Goal: Information Seeking & Learning: Check status

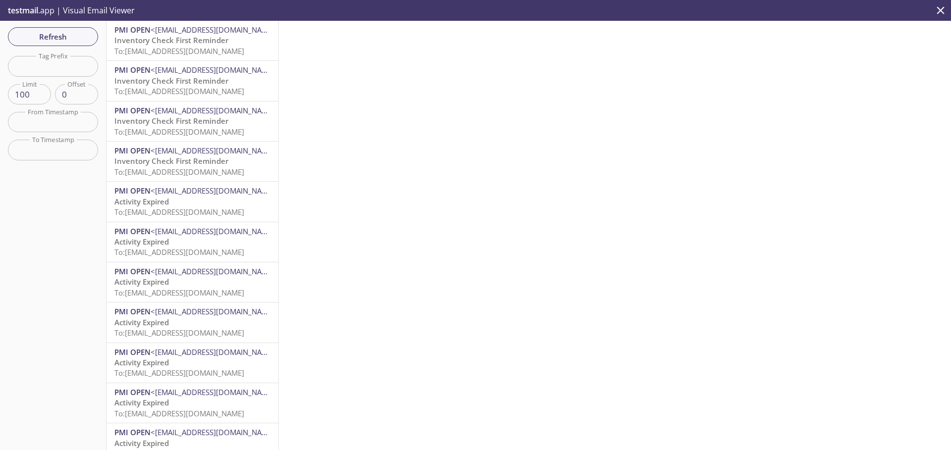
click at [47, 69] on input "text" at bounding box center [53, 66] width 90 height 20
paste input "de\[EMAIL_ADDRESS][DOMAIN_NAME]"
type input "de\[EMAIL_ADDRESS][DOMAIN_NAME]"
click at [70, 29] on button "Refresh" at bounding box center [53, 36] width 90 height 19
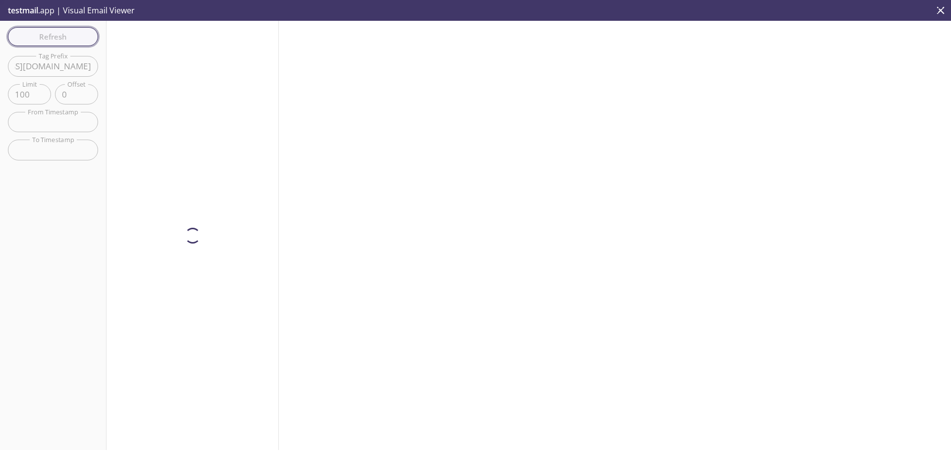
scroll to position [0, 0]
click at [0, 59] on div "Refresh Filters Tag Prefix de\[EMAIL_ADDRESS][DOMAIN_NAME] Tag Prefix Limit 100…" at bounding box center [53, 235] width 106 height 429
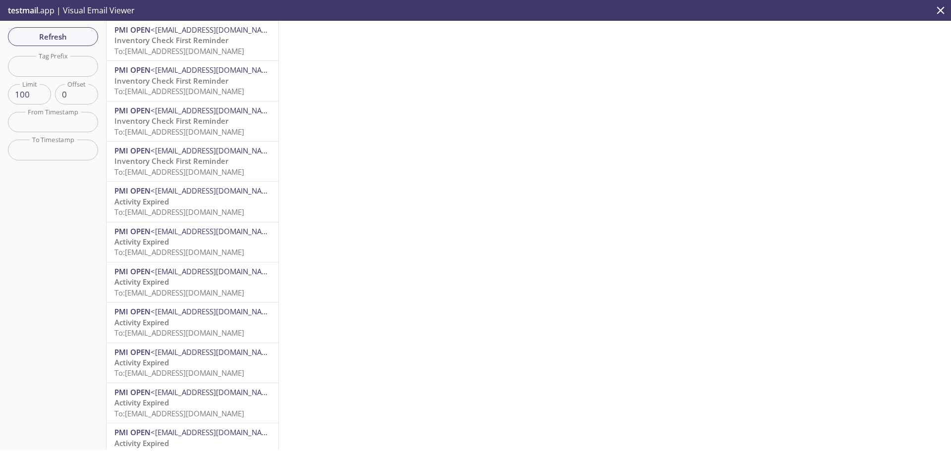
click at [81, 73] on input "text" at bounding box center [53, 66] width 90 height 20
paste input "1757066434139_yn71"
click at [82, 33] on div "Refresh Filters Tag Prefix 1757066434139_yn71 Tag Prefix Limit 100 Limit Offset…" at bounding box center [53, 235] width 106 height 429
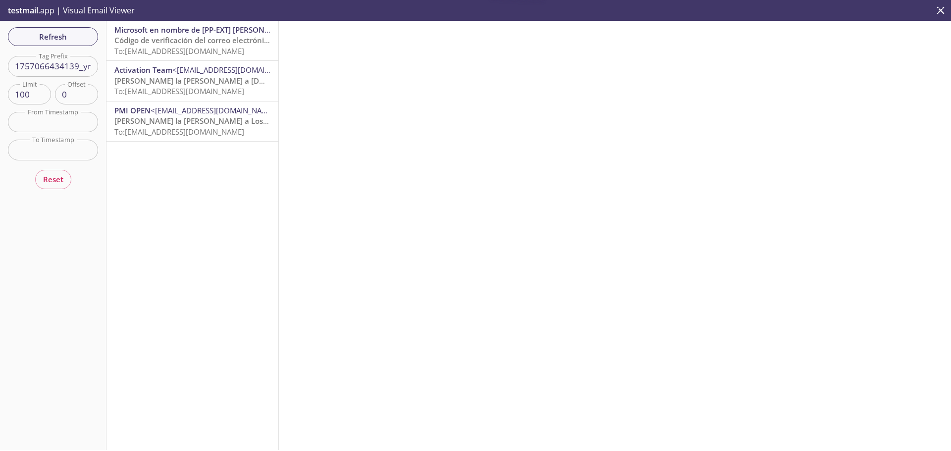
click at [159, 39] on span "Código de verificación del correo electrónico de la cuenta de [PP-EXT] [PERSON_…" at bounding box center [322, 40] width 417 height 10
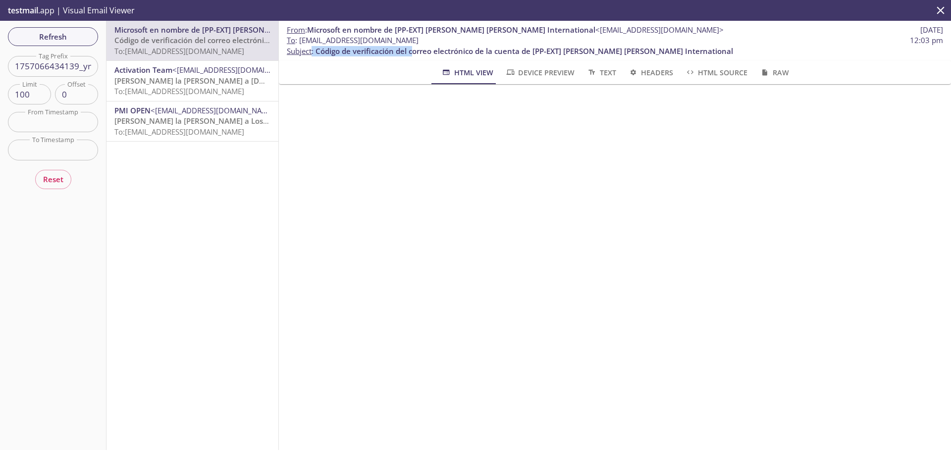
drag, startPoint x: 312, startPoint y: 50, endPoint x: 414, endPoint y: 50, distance: 102.5
click at [414, 50] on p "To : reeve2e.1757066434139_yn71@inbox.testmail.app 12:03 pm Subject : Código de…" at bounding box center [615, 45] width 656 height 21
click at [452, 50] on span "Código de verificación del correo electrónico de la cuenta de [PP-EXT] [PERSON_…" at bounding box center [523, 51] width 417 height 10
drag, startPoint x: 476, startPoint y: 52, endPoint x: 316, endPoint y: 52, distance: 159.9
click at [316, 52] on span "Código de verificación del correo electrónico de la cuenta de [PP-EXT] [PERSON_…" at bounding box center [523, 51] width 417 height 10
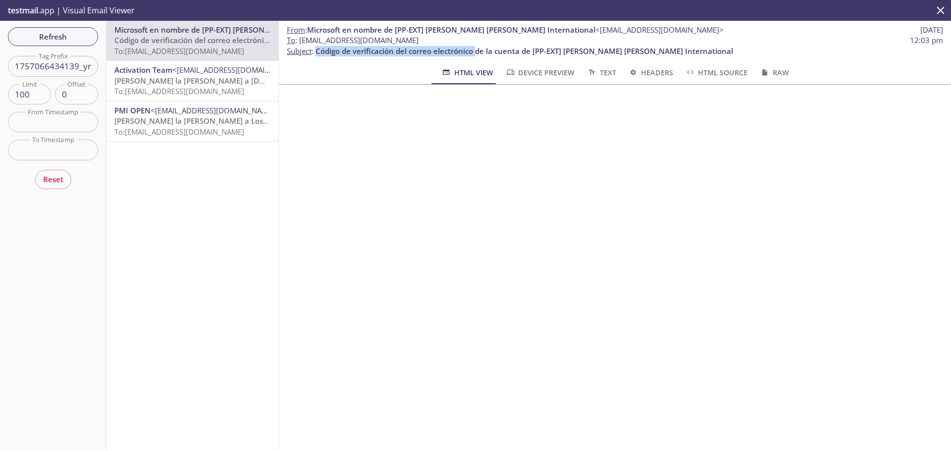
copy span "Código de verificación del correo electrónico"
click at [398, 51] on span "Código de verificación del correo electrónico de la cuenta de [PP-EXT] [PERSON_…" at bounding box center [523, 51] width 417 height 10
drag, startPoint x: 407, startPoint y: 51, endPoint x: 321, endPoint y: 55, distance: 86.7
click at [316, 55] on span "Código de verificación del correo electrónico de la cuenta de [PP-EXT] [PERSON_…" at bounding box center [523, 51] width 417 height 10
copy span "Código de verificación del"
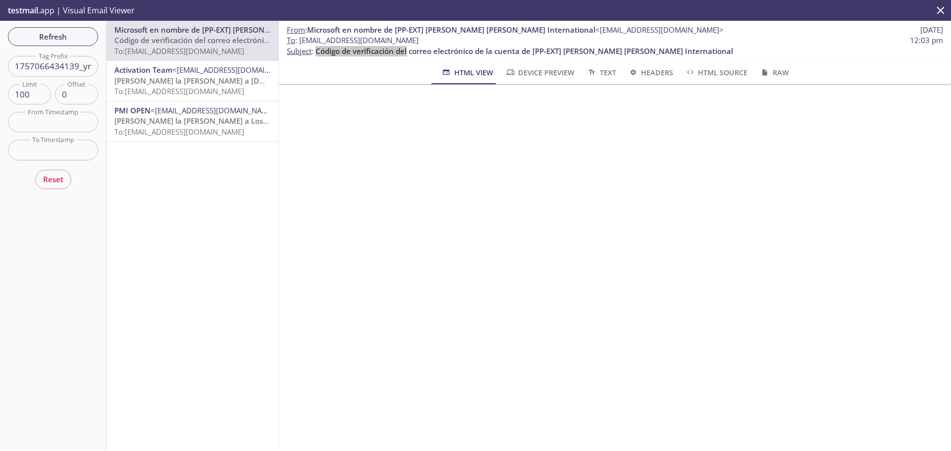
click at [50, 69] on input "1757066434139_yn71" at bounding box center [53, 66] width 90 height 20
paste input "6314493590_fkyr"
click at [70, 27] on button "Refresh" at bounding box center [53, 36] width 90 height 19
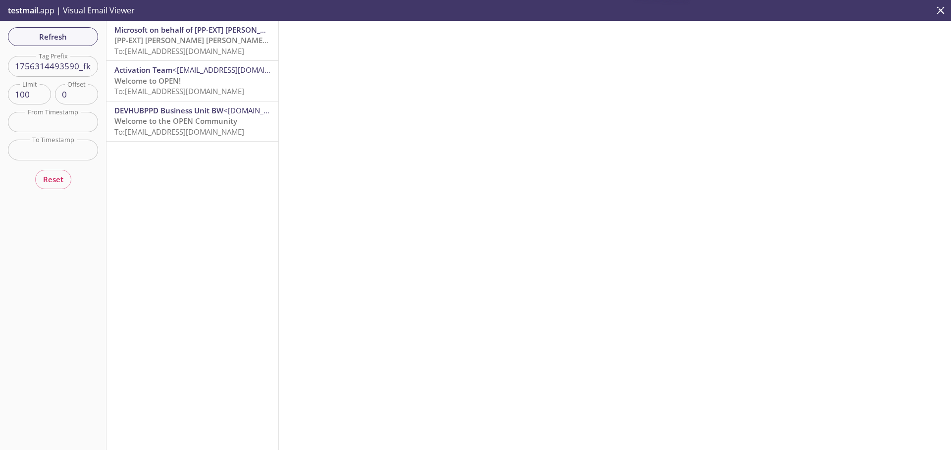
click at [148, 44] on span "[PP-EXT] [PERSON_NAME] [PERSON_NAME] International account email verification c…" at bounding box center [271, 40] width 314 height 10
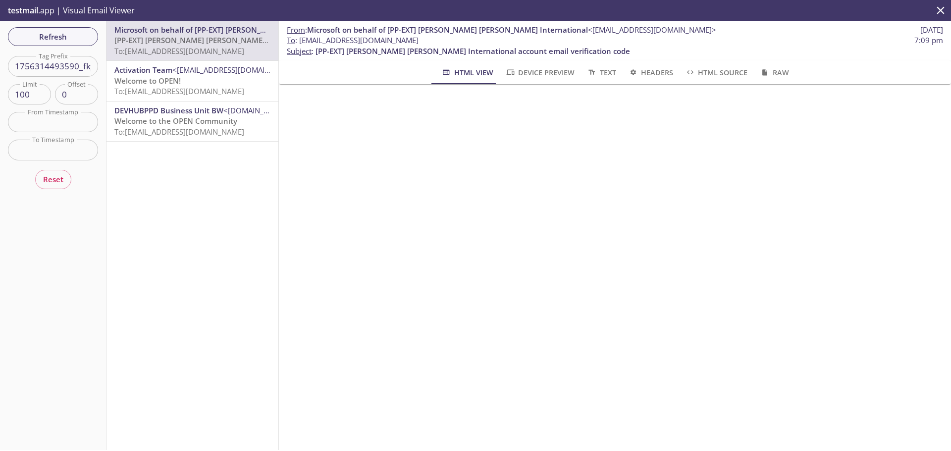
click at [47, 61] on input "1756314493590_fkyr" at bounding box center [53, 66] width 90 height 20
paste input "7067937503_ks4g"
type input "1757067937503_ks4g"
click at [56, 42] on span "Refresh" at bounding box center [53, 36] width 74 height 13
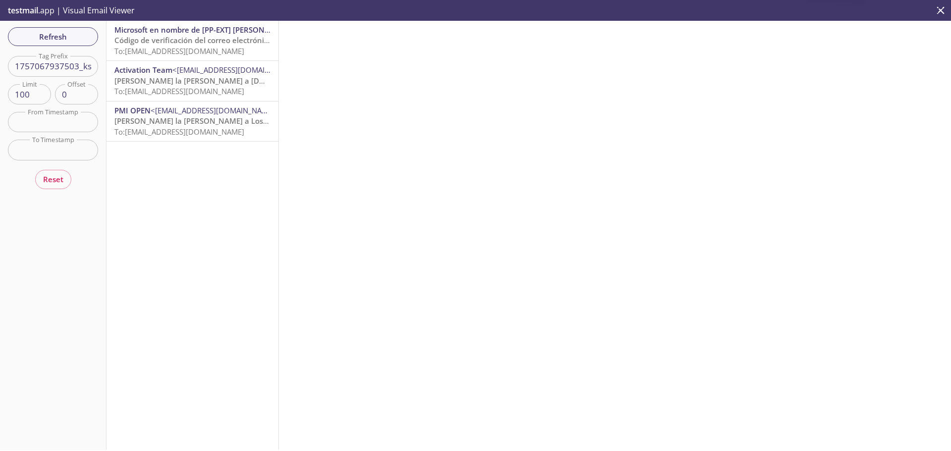
click at [151, 46] on span "To: reeve2e.1757067937503_ks4g@inbox.testmail.app" at bounding box center [179, 51] width 130 height 10
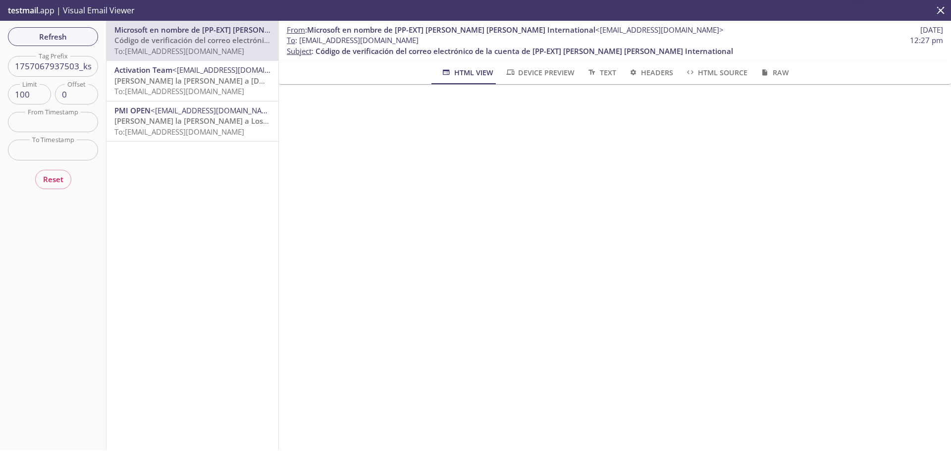
click at [175, 75] on span "<[EMAIL_ADDRESS][DOMAIN_NAME]>" at bounding box center [236, 70] width 128 height 10
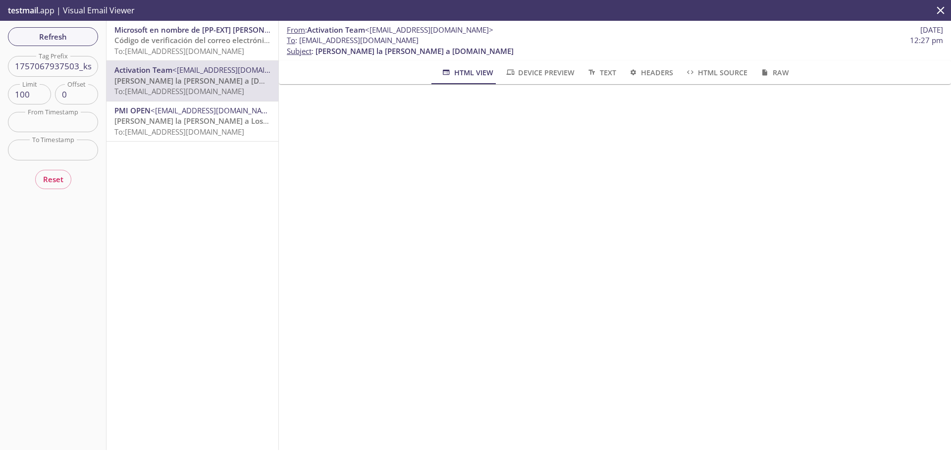
click at [200, 50] on span "To: reeve2e.1757067937503_ks4g@inbox.testmail.app" at bounding box center [179, 51] width 130 height 10
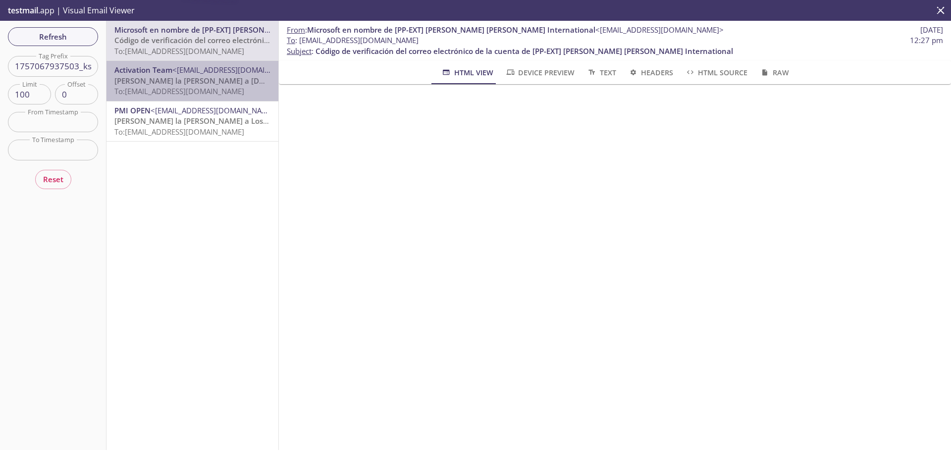
click at [206, 76] on span "[PERSON_NAME] la [PERSON_NAME] a [DOMAIN_NAME]" at bounding box center [213, 81] width 198 height 10
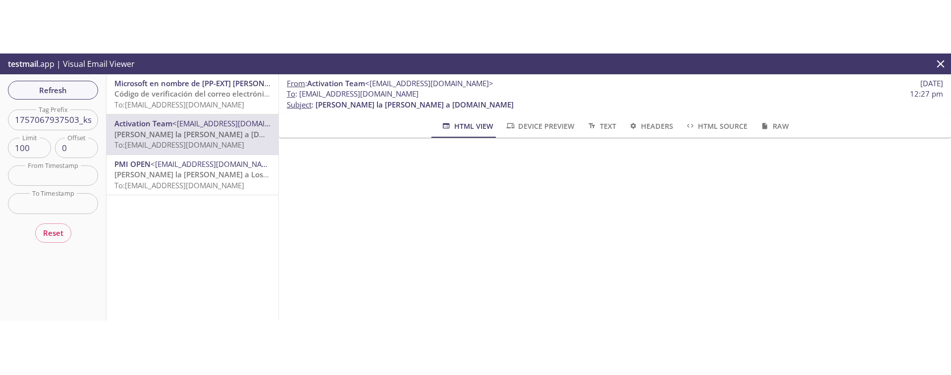
scroll to position [198, 0]
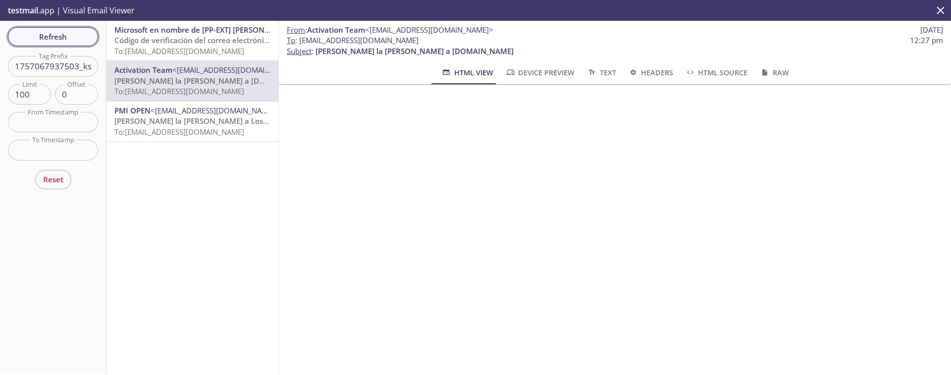
click at [70, 41] on span "Refresh" at bounding box center [53, 36] width 74 height 13
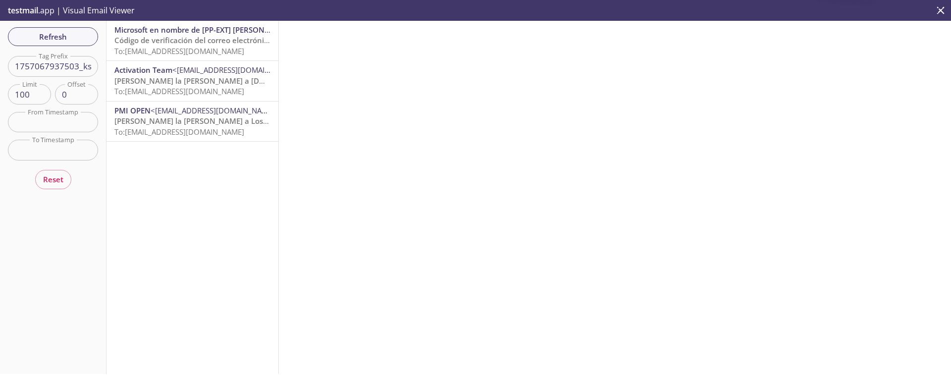
click at [217, 34] on span "Microsoft en nombre de [PP-EXT] [PERSON_NAME] [PERSON_NAME] International" at bounding box center [258, 30] width 288 height 10
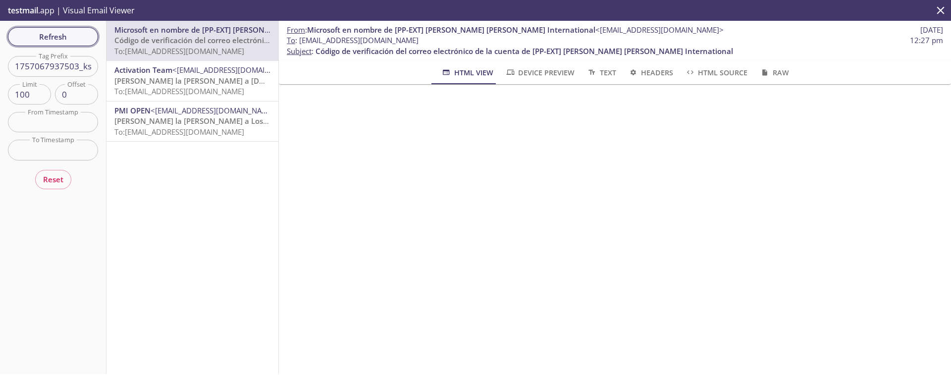
click at [86, 40] on span "Refresh" at bounding box center [53, 36] width 74 height 13
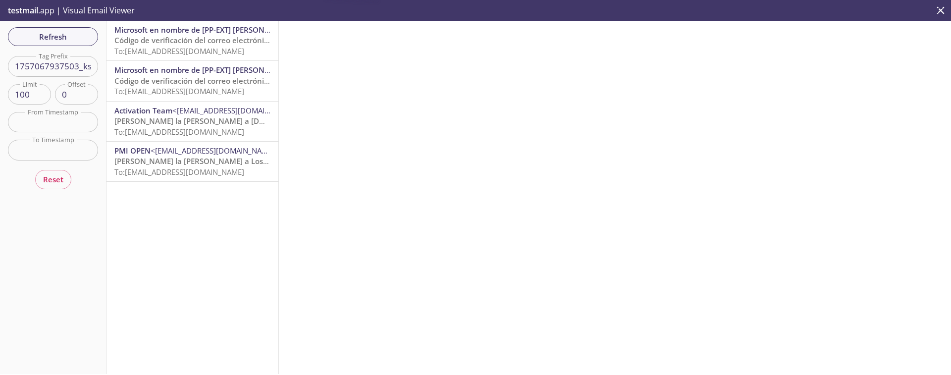
click at [199, 51] on span "To: reeve2e.1757067937503_ks4g@inbox.testmail.app" at bounding box center [179, 51] width 130 height 10
